Goal: Task Accomplishment & Management: Manage account settings

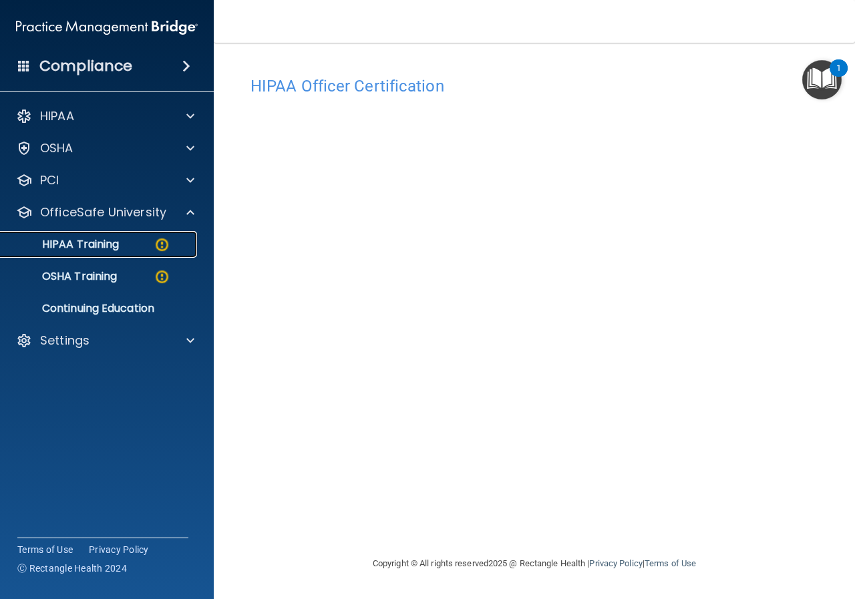
click at [159, 241] on img at bounding box center [162, 245] width 17 height 17
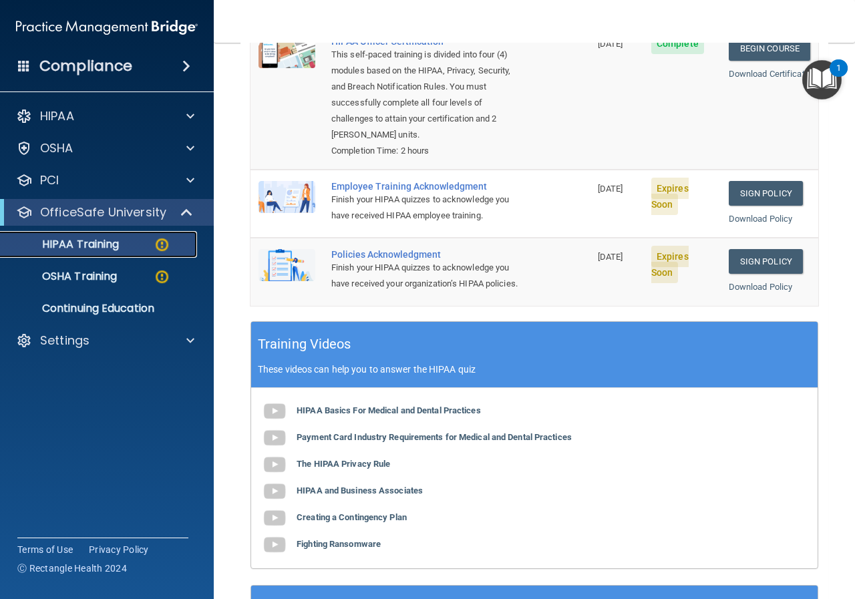
scroll to position [94, 0]
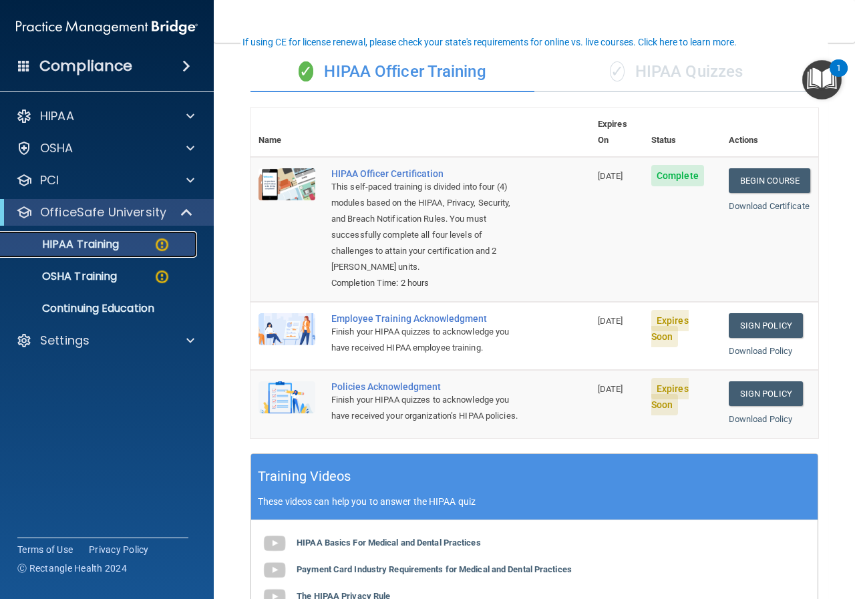
click at [94, 243] on p "HIPAA Training" at bounding box center [64, 244] width 110 height 13
click at [755, 313] on link "Sign Policy" at bounding box center [766, 325] width 74 height 25
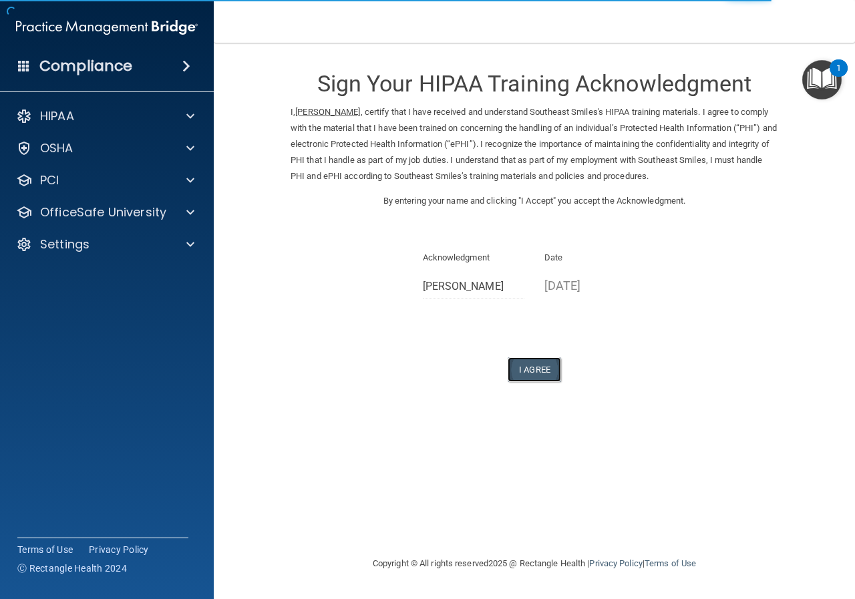
click at [547, 373] on button "I Agree" at bounding box center [534, 369] width 53 height 25
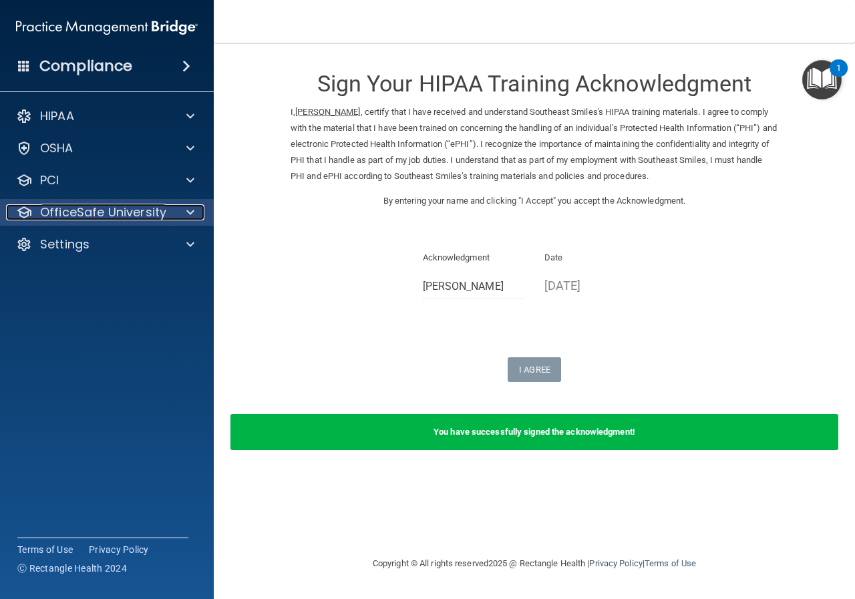
click at [192, 212] on span at bounding box center [190, 212] width 8 height 16
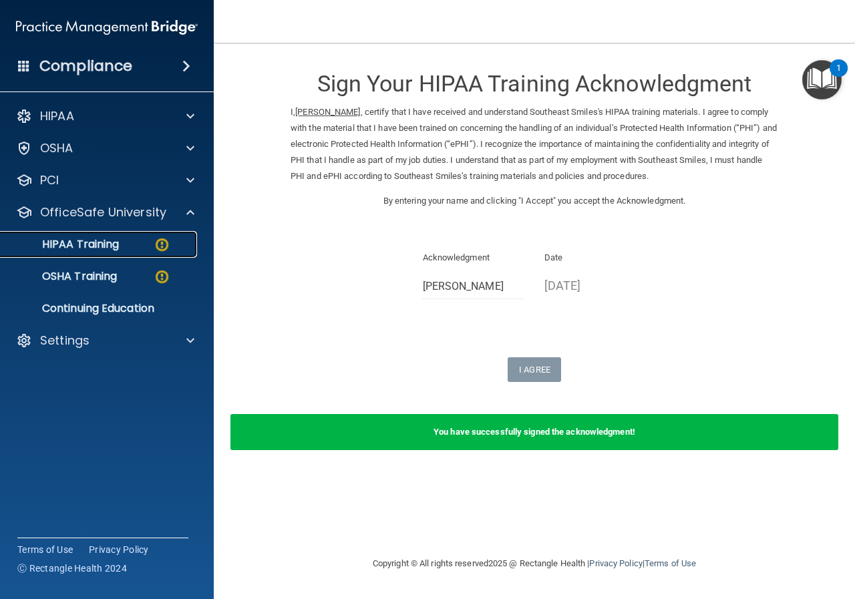
click at [108, 243] on p "HIPAA Training" at bounding box center [64, 244] width 110 height 13
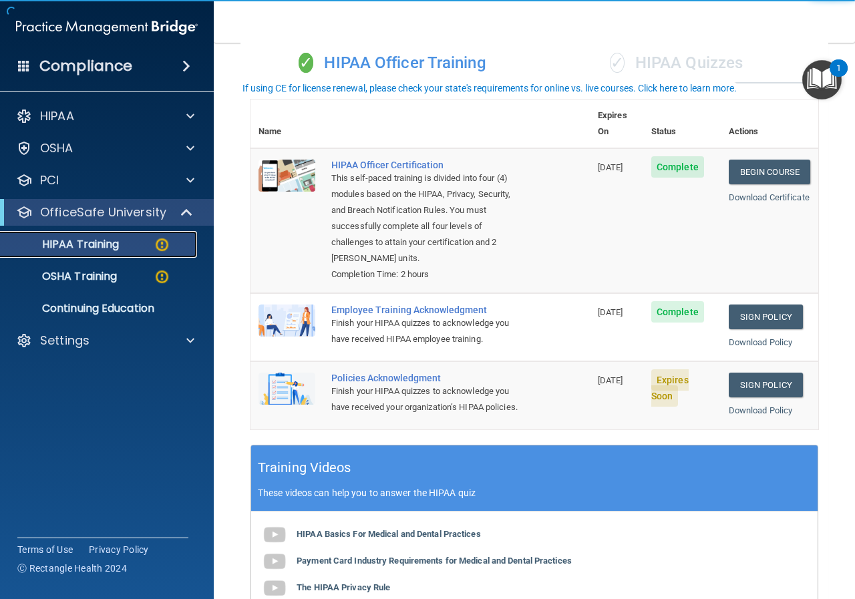
scroll to position [134, 0]
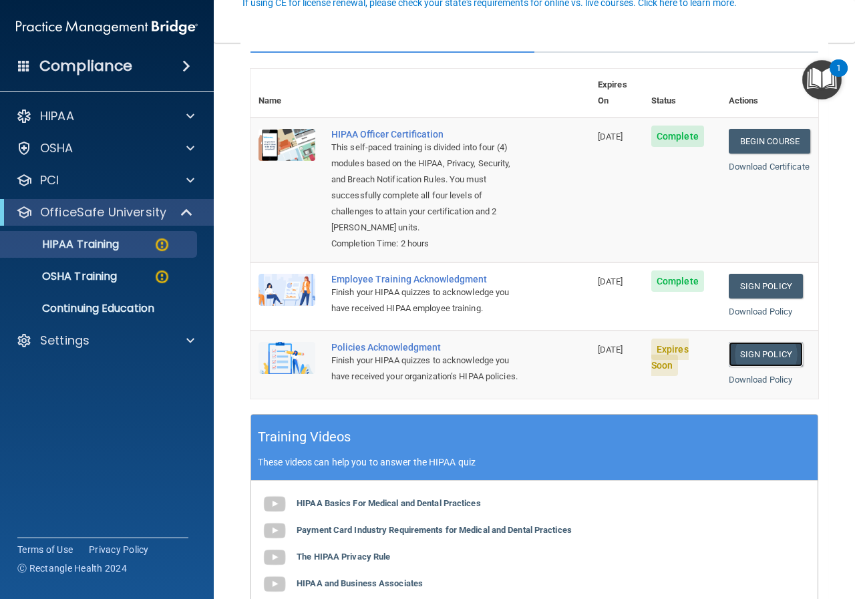
click at [752, 342] on link "Sign Policy" at bounding box center [766, 354] width 74 height 25
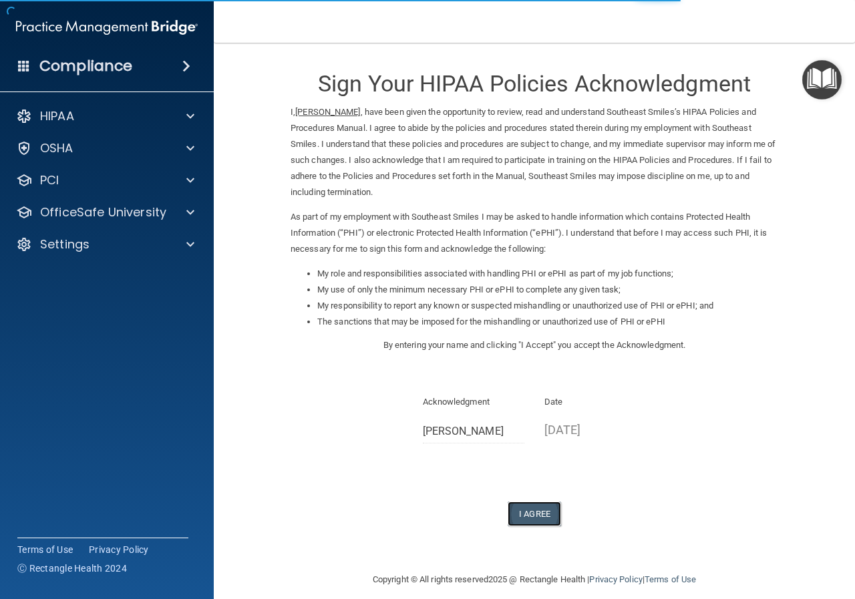
click at [533, 511] on button "I Agree" at bounding box center [534, 514] width 53 height 25
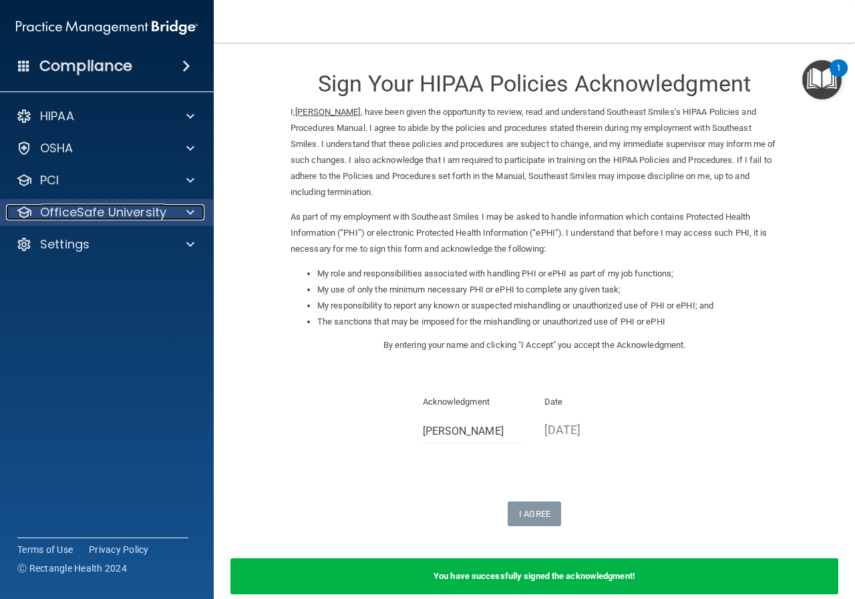
click at [188, 208] on span at bounding box center [190, 212] width 8 height 16
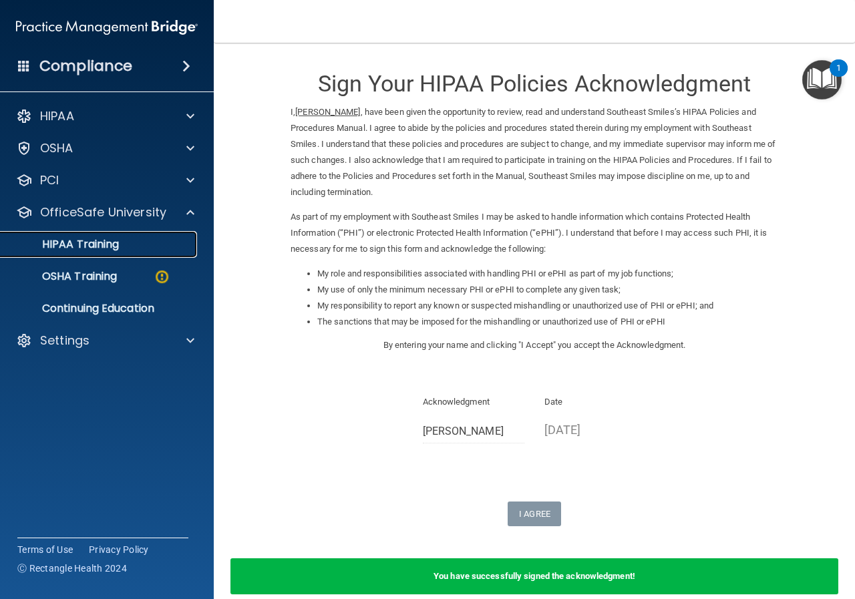
click at [93, 242] on p "HIPAA Training" at bounding box center [64, 244] width 110 height 13
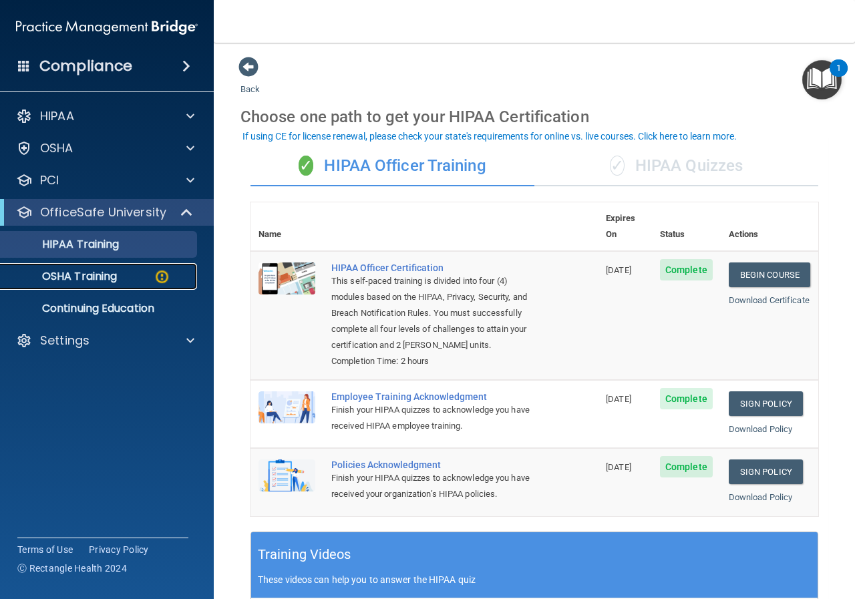
click at [107, 276] on p "OSHA Training" at bounding box center [63, 276] width 108 height 13
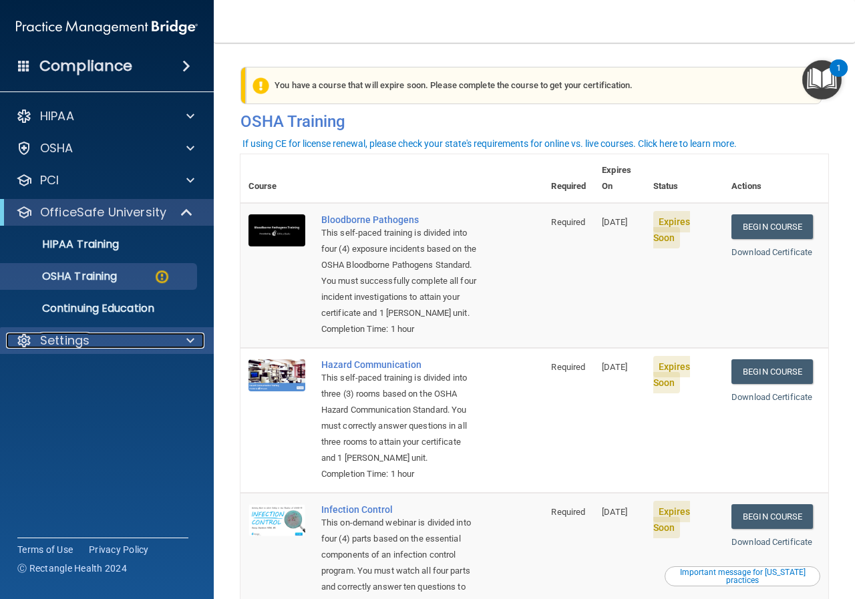
click at [194, 338] on span at bounding box center [190, 341] width 8 height 16
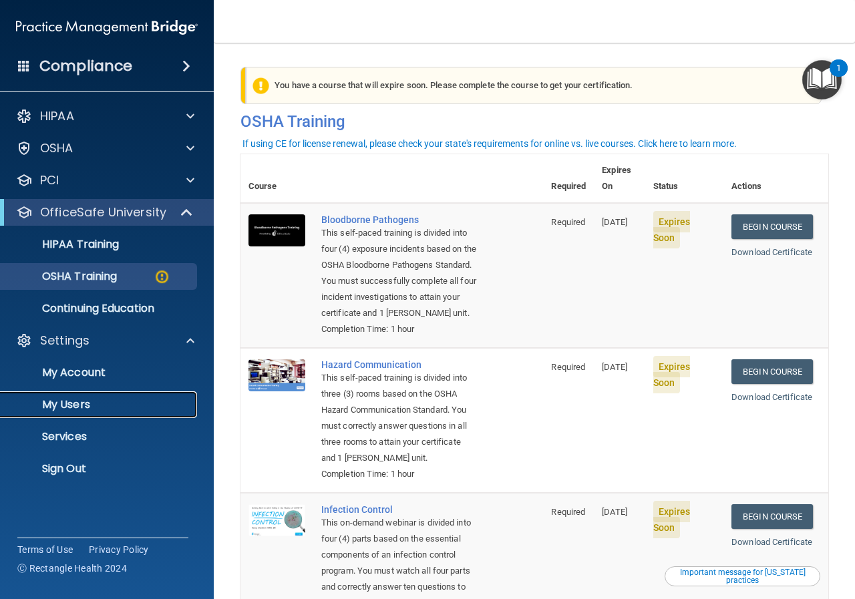
click at [69, 406] on p "My Users" at bounding box center [100, 404] width 182 height 13
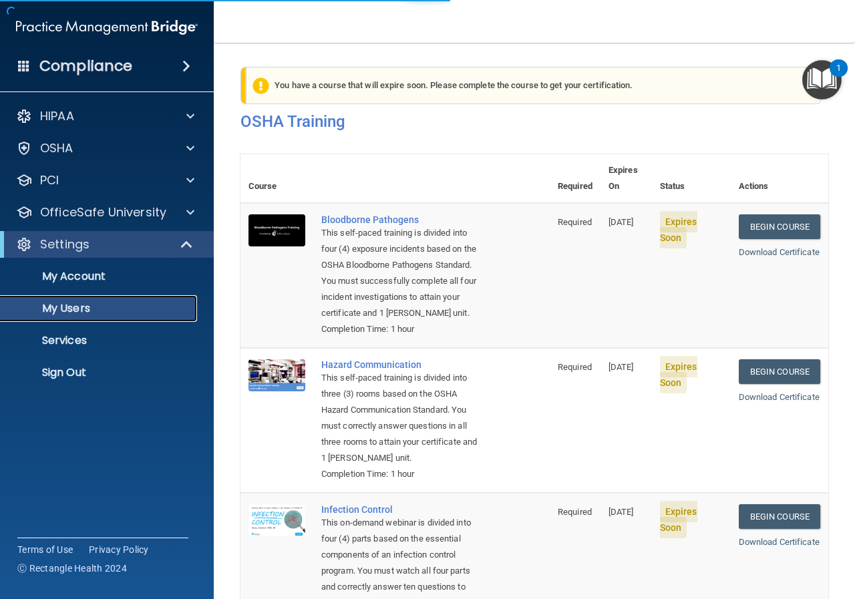
select select "20"
